Goal: Information Seeking & Learning: Learn about a topic

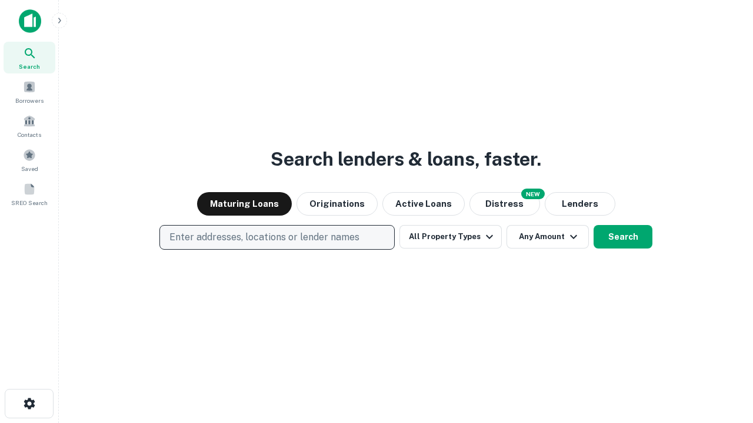
click at [276, 238] on p "Enter addresses, locations or lender names" at bounding box center [264, 238] width 190 height 14
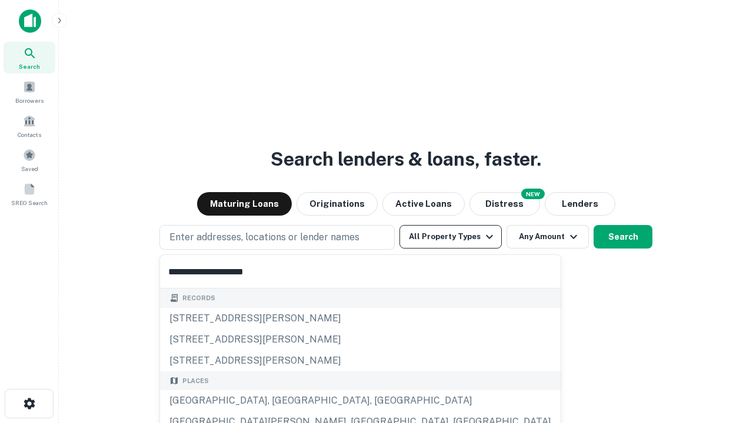
click at [281, 401] on div "[GEOGRAPHIC_DATA], [GEOGRAPHIC_DATA], [GEOGRAPHIC_DATA]" at bounding box center [360, 400] width 400 height 21
click at [450, 237] on button "All Property Types" at bounding box center [450, 237] width 102 height 24
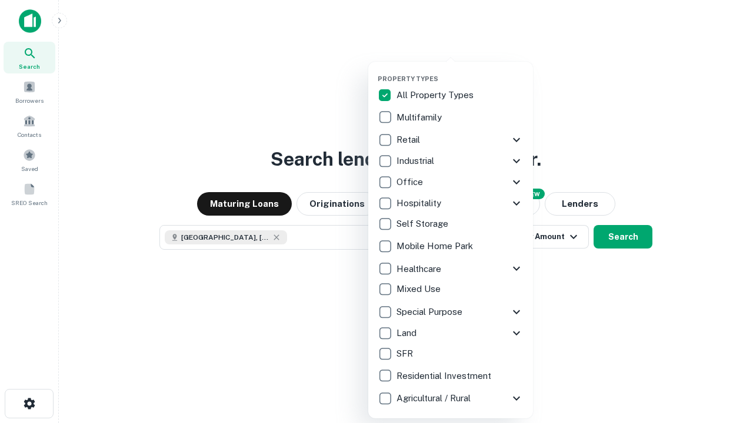
click at [460, 71] on button "button" at bounding box center [460, 71] width 165 height 1
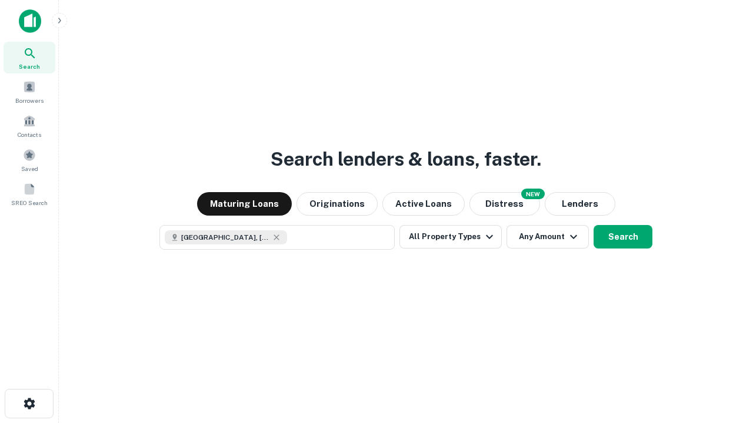
scroll to position [19, 0]
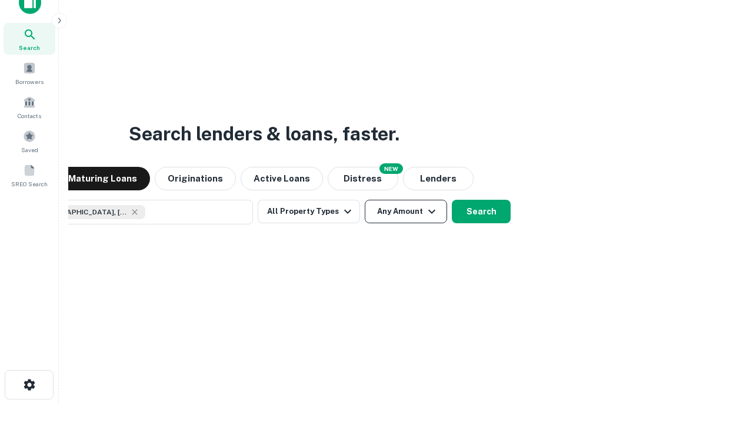
click at [365, 200] on button "Any Amount" at bounding box center [406, 212] width 82 height 24
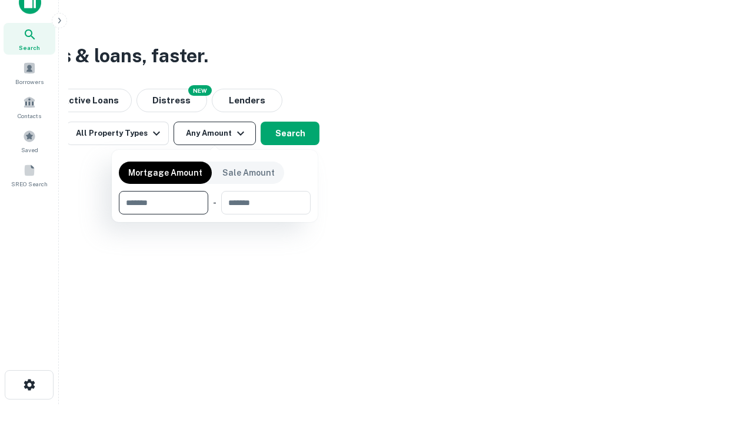
type input "*******"
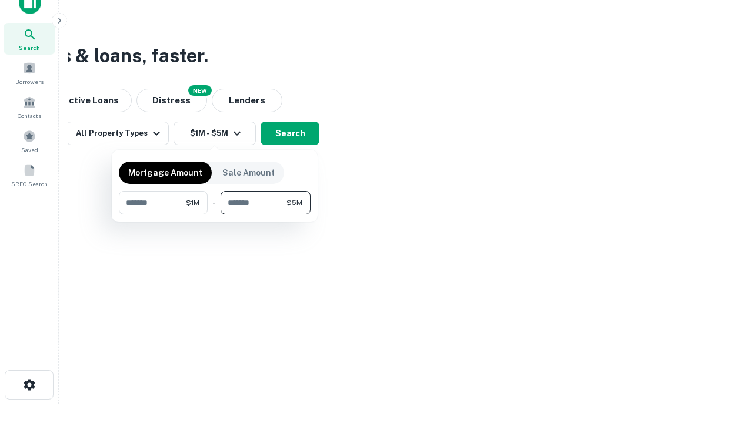
type input "*******"
click at [215, 215] on button "button" at bounding box center [215, 215] width 192 height 1
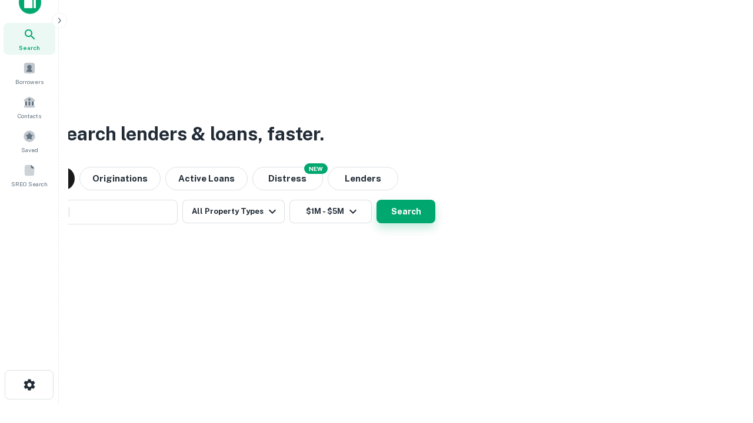
click at [376, 200] on button "Search" at bounding box center [405, 212] width 59 height 24
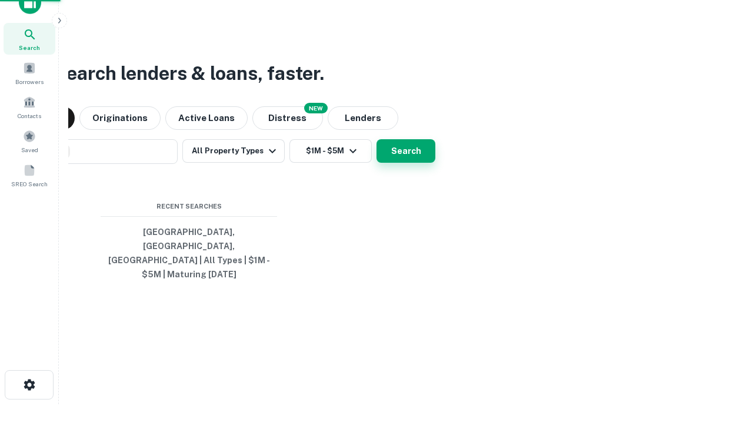
scroll to position [38, 333]
